Goal: Transaction & Acquisition: Purchase product/service

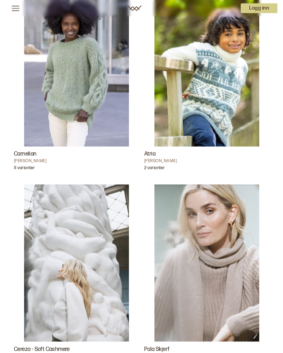
scroll to position [234, 0]
click at [29, 156] on h3 "Carnelian" at bounding box center [76, 153] width 125 height 8
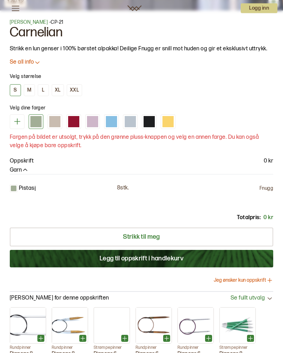
scroll to position [414, 0]
click at [52, 120] on div at bounding box center [54, 121] width 11 height 11
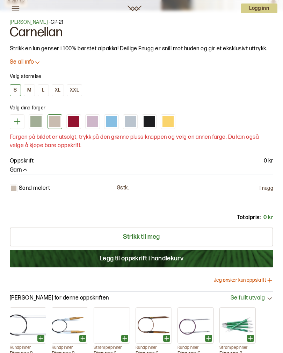
click at [123, 189] on p "8 stk." at bounding box center [123, 187] width 12 height 7
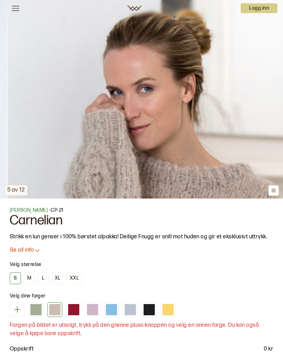
scroll to position [226, 0]
click at [38, 249] on icon at bounding box center [37, 249] width 7 height 7
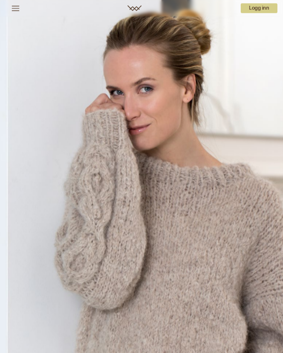
scroll to position [0, 0]
click at [198, 253] on img at bounding box center [141, 212] width 283 height 424
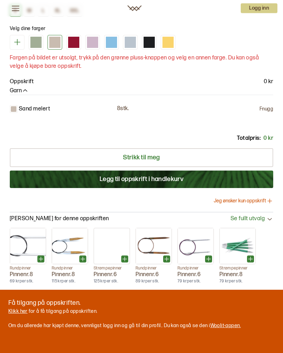
scroll to position [643, 0]
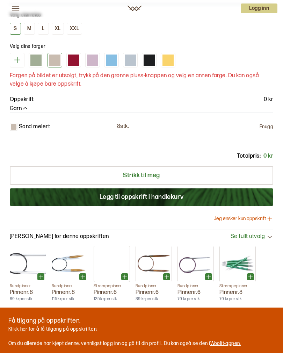
click at [145, 195] on button "Legg til oppskrift i handlekurv" at bounding box center [141, 196] width 263 height 17
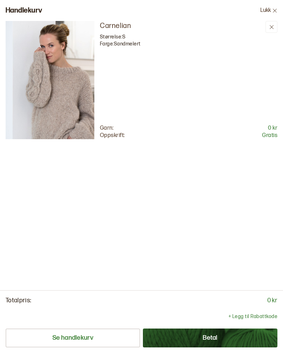
click at [87, 340] on button "Se handlekurv" at bounding box center [73, 337] width 134 height 19
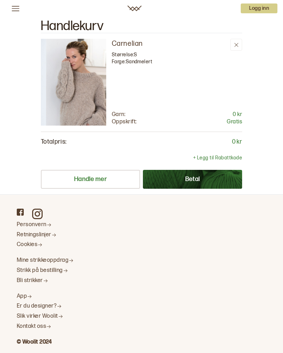
click at [198, 178] on button "Betal" at bounding box center [192, 179] width 99 height 19
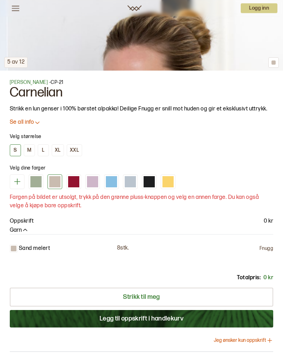
scroll to position [354, 0]
click at [15, 247] on div at bounding box center [14, 248] width 6 height 6
click at [128, 249] on p "8 stk." at bounding box center [123, 247] width 12 height 7
click at [113, 182] on div at bounding box center [111, 181] width 11 height 11
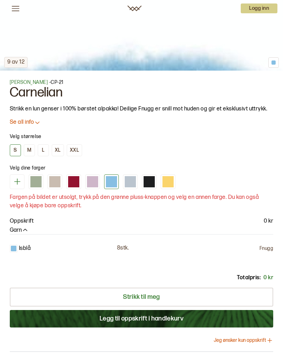
click at [172, 179] on div at bounding box center [167, 181] width 11 height 11
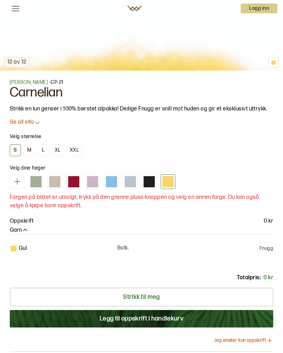
click at [135, 176] on div at bounding box center [130, 181] width 11 height 11
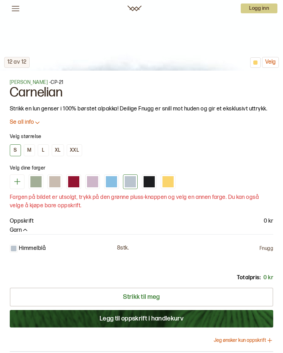
click at [114, 183] on div at bounding box center [111, 181] width 11 height 11
